Goal: Information Seeking & Learning: Learn about a topic

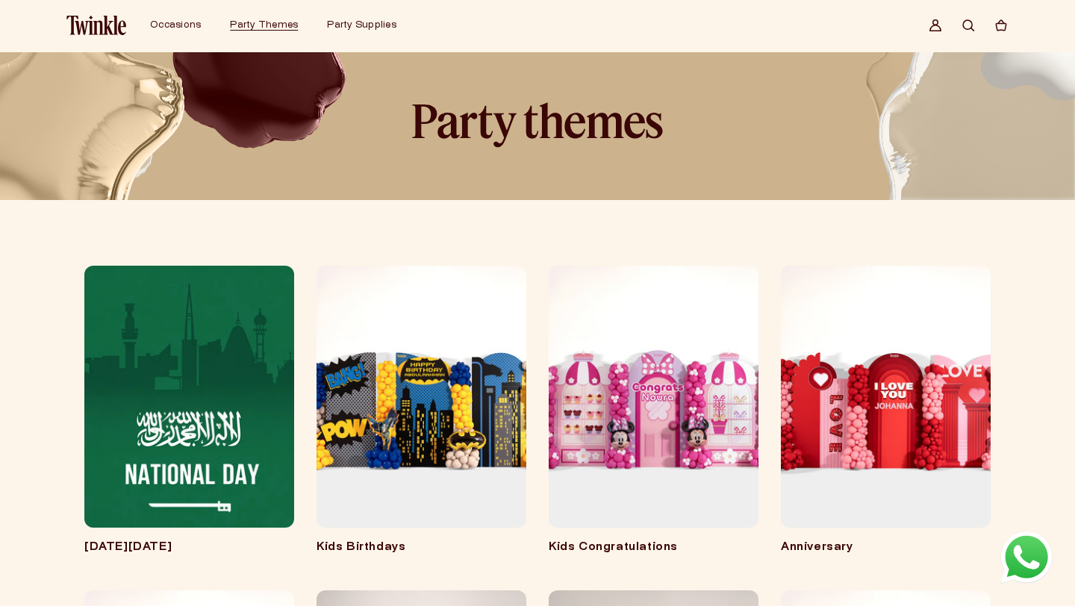
scroll to position [43, 0]
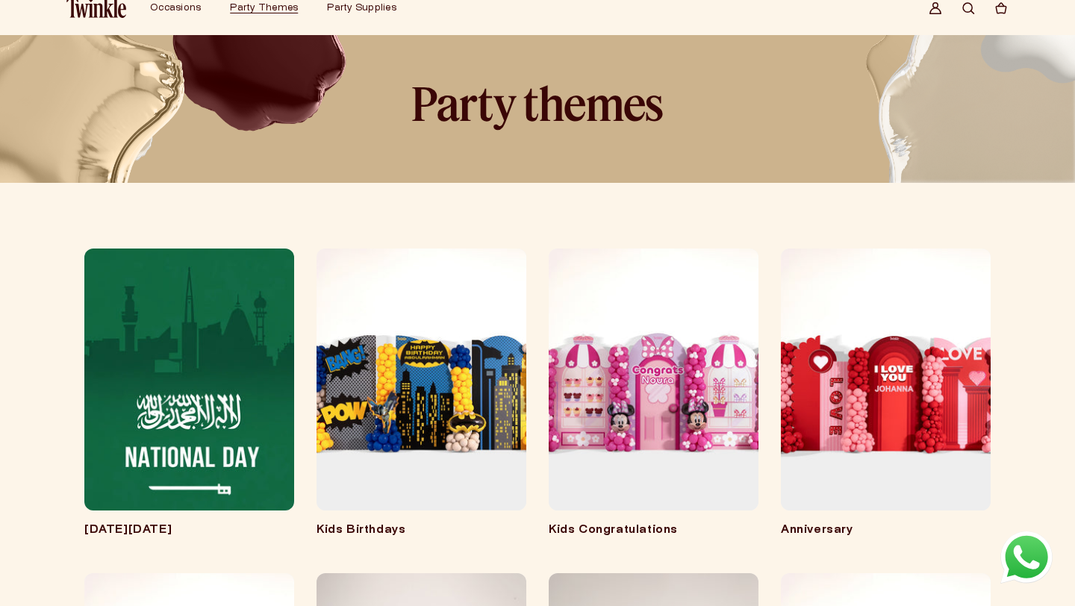
click at [225, 523] on link "[DATE][DATE]" at bounding box center [189, 530] width 210 height 15
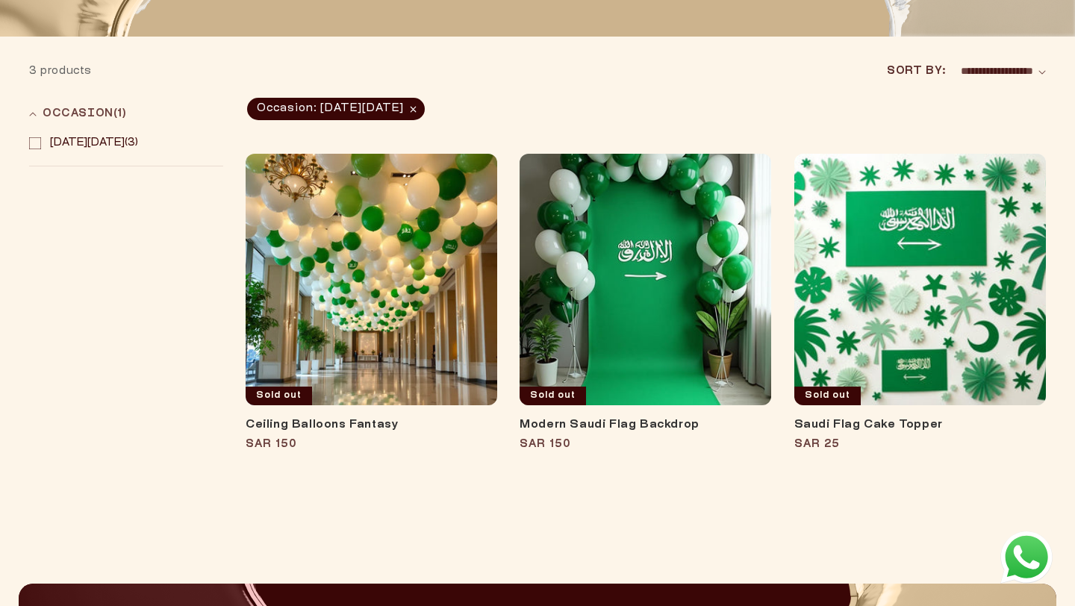
scroll to position [197, 0]
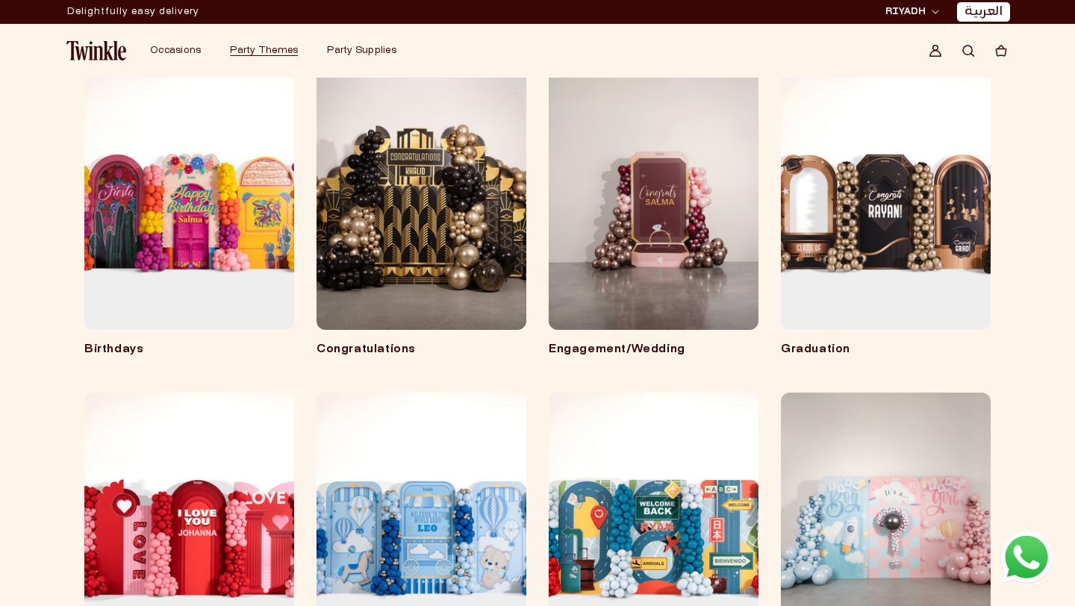
scroll to position [540, 0]
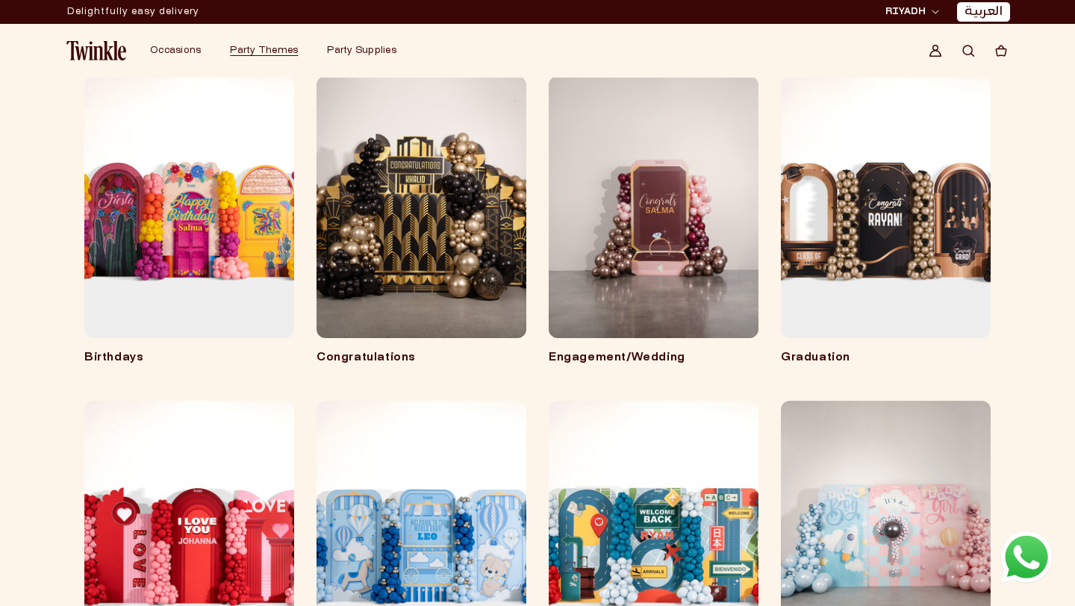
click at [937, 351] on link "Graduation" at bounding box center [886, 358] width 210 height 15
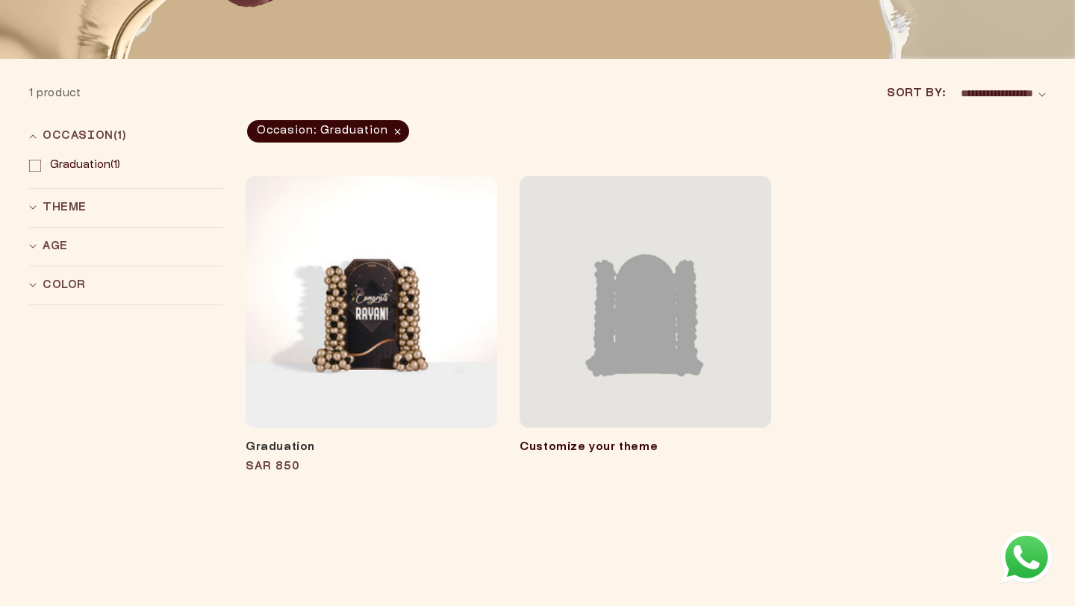
scroll to position [187, 0]
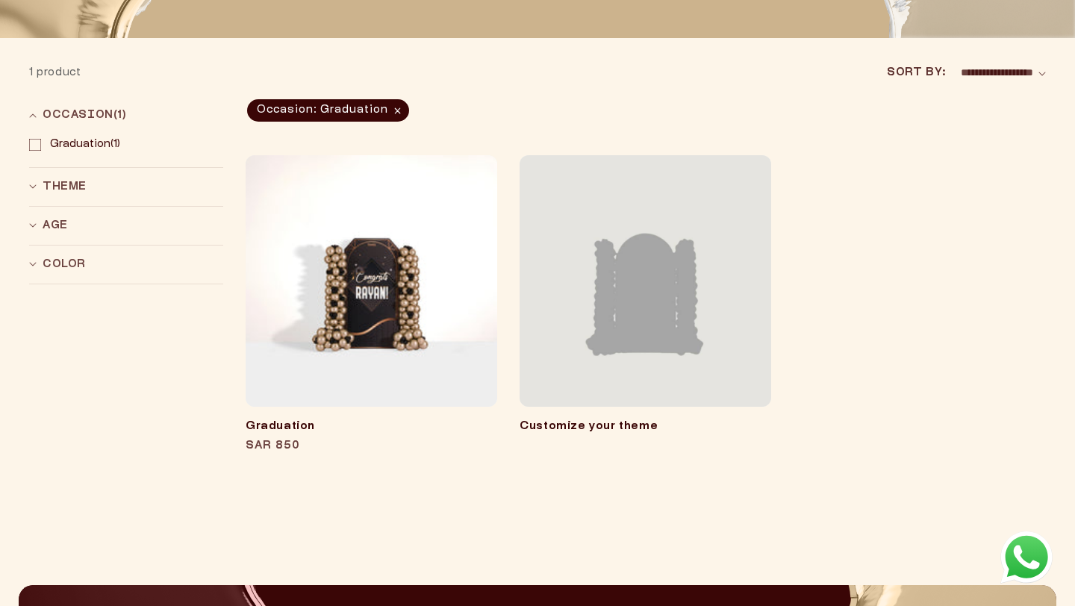
click at [374, 419] on link "Graduation" at bounding box center [371, 426] width 251 height 15
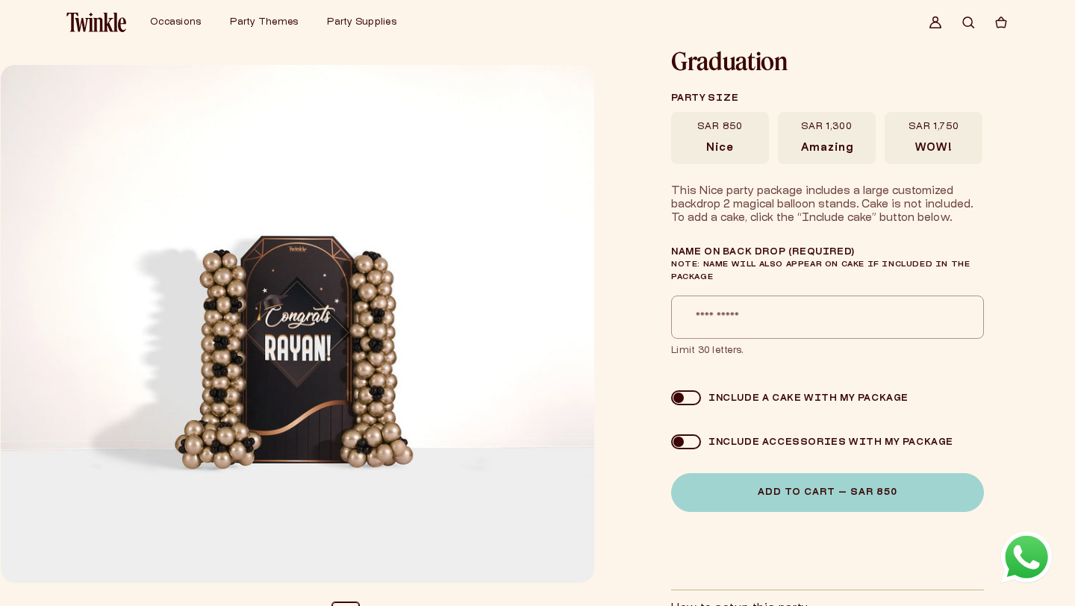
scroll to position [31, 0]
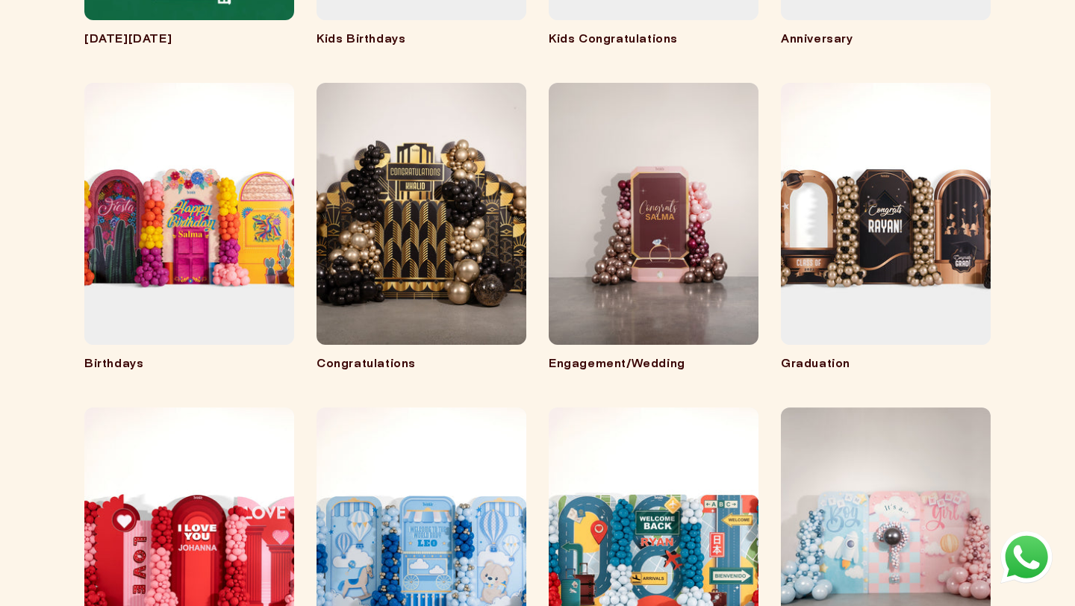
scroll to position [628, 0]
